Goal: Task Accomplishment & Management: Complete application form

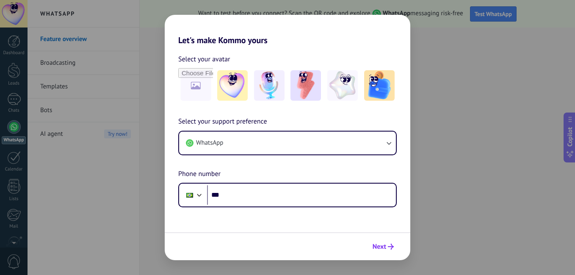
click at [388, 244] on icon "submit" at bounding box center [391, 247] width 6 height 6
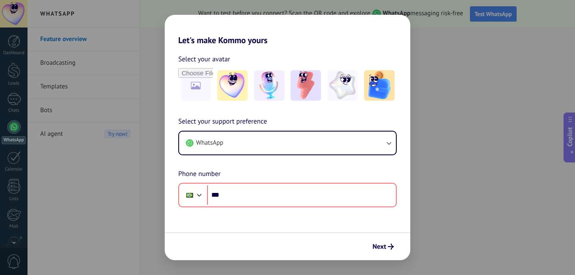
click at [441, 168] on div "Let's make Kommo yours Select your avatar Select your support preference WhatsA…" at bounding box center [287, 137] width 575 height 275
click at [438, 168] on div "Let's make Kommo yours Select your avatar Select your support preference WhatsA…" at bounding box center [287, 137] width 575 height 275
click at [536, 164] on div "Let's make Kommo yours Select your avatar Select your support preference WhatsA…" at bounding box center [287, 137] width 575 height 275
click at [471, 147] on div "Let's make Kommo yours Select your avatar Select your support preference WhatsA…" at bounding box center [287, 137] width 575 height 275
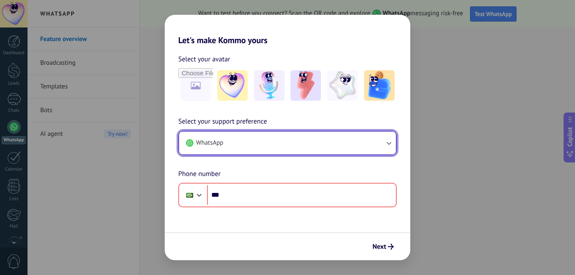
click at [360, 144] on button "WhatsApp" at bounding box center [287, 143] width 217 height 23
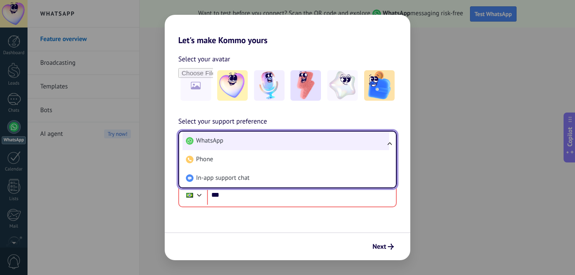
click at [362, 140] on li "WhatsApp" at bounding box center [286, 141] width 207 height 19
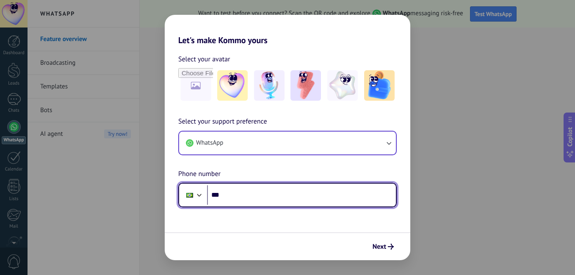
click at [241, 199] on input "***" at bounding box center [301, 194] width 189 height 19
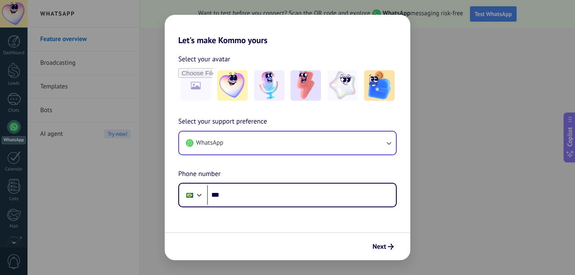
click at [493, 190] on div "Let's make Kommo yours Select your avatar Select your support preference WhatsA…" at bounding box center [287, 137] width 575 height 275
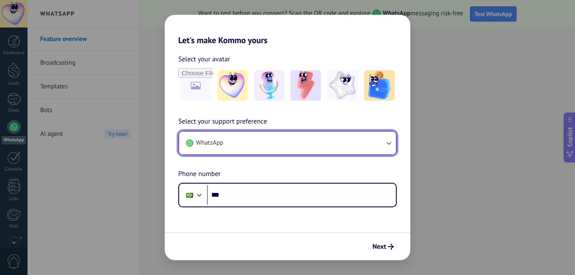
click at [379, 149] on button "WhatsApp" at bounding box center [287, 143] width 217 height 23
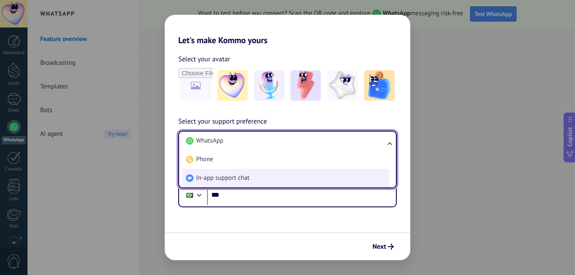
click at [313, 174] on li "In-app support chat" at bounding box center [286, 178] width 207 height 19
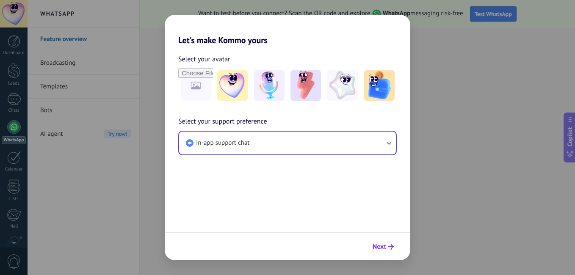
click at [393, 250] on button "Next" at bounding box center [383, 247] width 29 height 14
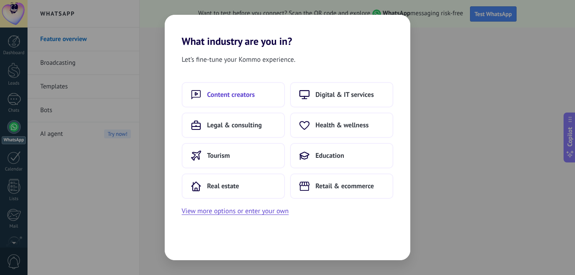
click at [273, 99] on button "Content creators" at bounding box center [233, 94] width 103 height 25
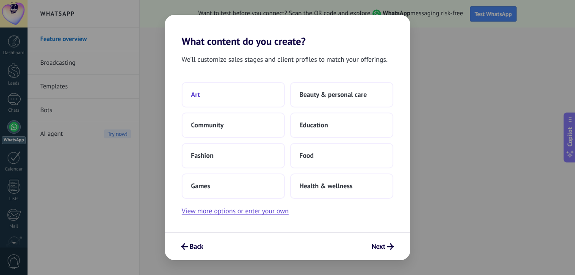
click at [254, 99] on button "Art" at bounding box center [233, 94] width 103 height 25
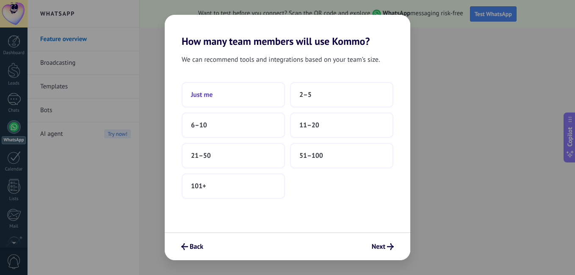
click at [257, 94] on button "Just me" at bounding box center [233, 94] width 103 height 25
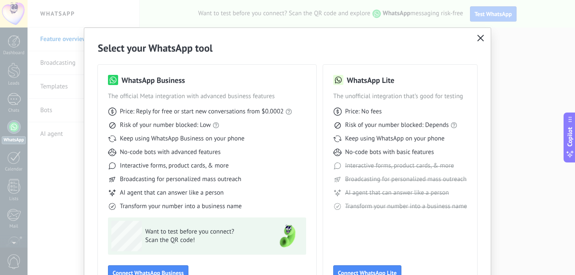
click at [479, 35] on button "button" at bounding box center [480, 39] width 11 height 12
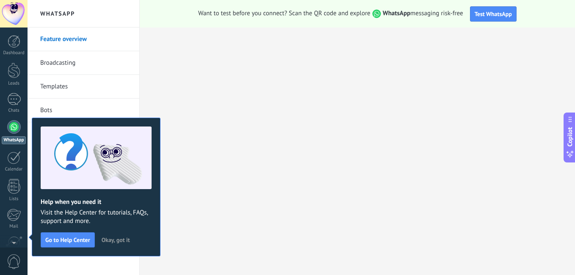
click at [11, 18] on div at bounding box center [14, 14] width 28 height 28
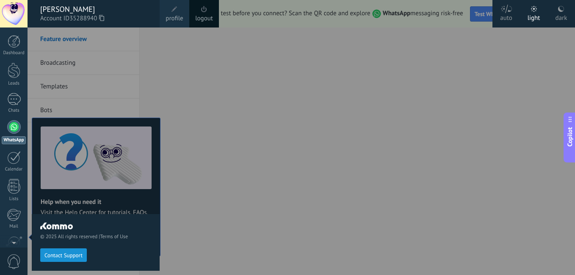
click at [104, 18] on icon at bounding box center [101, 18] width 5 height 6
click at [154, 83] on div "© 2025 All rights reserved | Terms of Use Contact Support" at bounding box center [96, 152] width 128 height 248
click at [22, 164] on link "Calendar" at bounding box center [14, 161] width 28 height 21
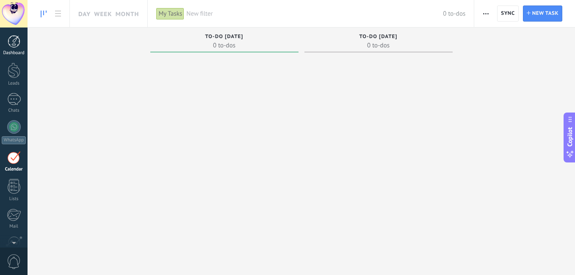
click at [11, 52] on div "Dashboard" at bounding box center [14, 53] width 25 height 6
